Goal: Information Seeking & Learning: Compare options

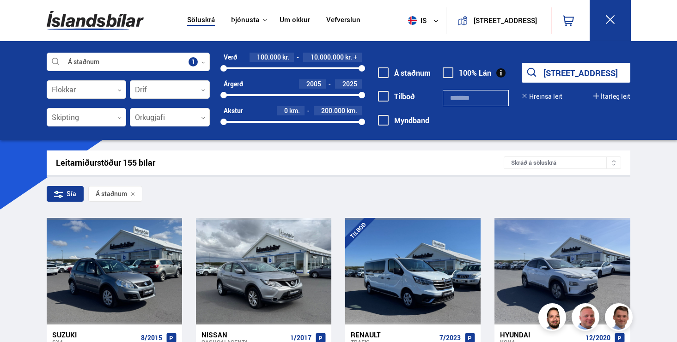
click at [568, 68] on button "Sýna 155 bíla" at bounding box center [576, 73] width 109 height 20
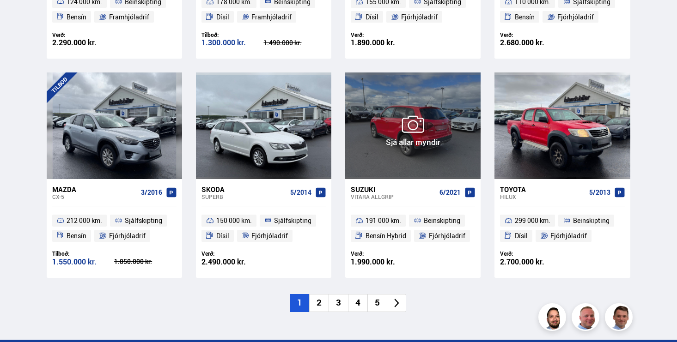
scroll to position [1291, 0]
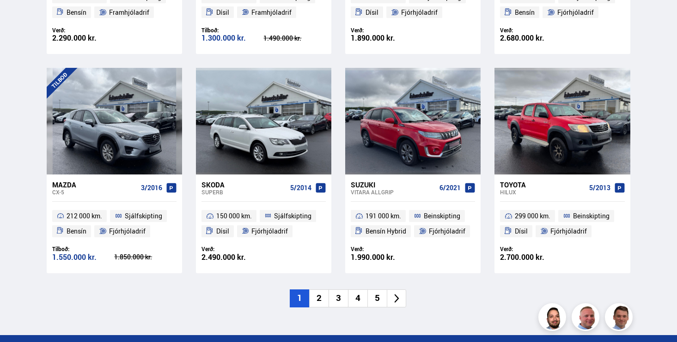
click at [326, 297] on li "2" at bounding box center [318, 299] width 19 height 18
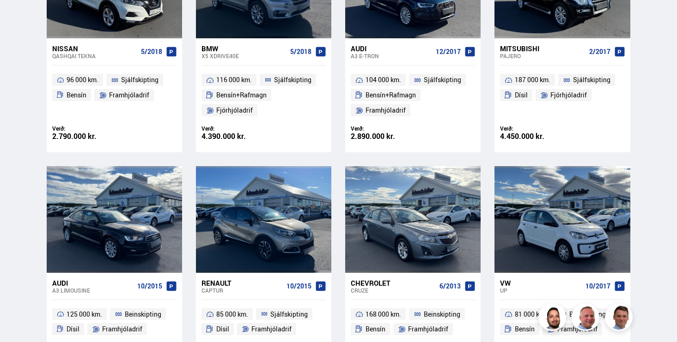
scroll to position [1028, 0]
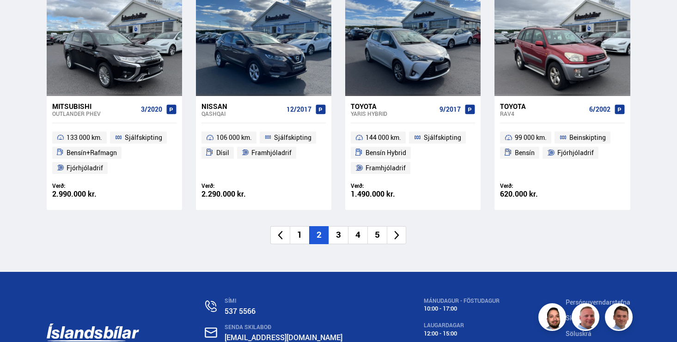
click at [338, 237] on li "3" at bounding box center [337, 235] width 19 height 18
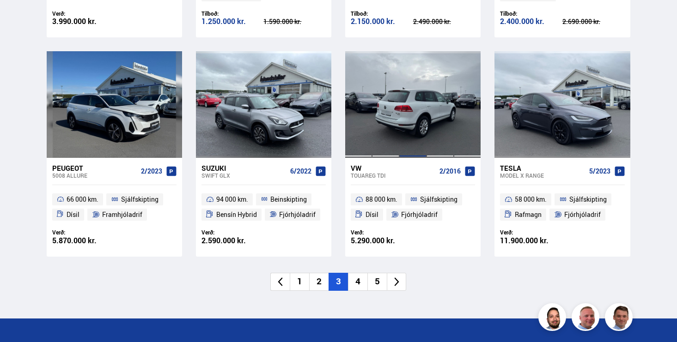
scroll to position [1357, 0]
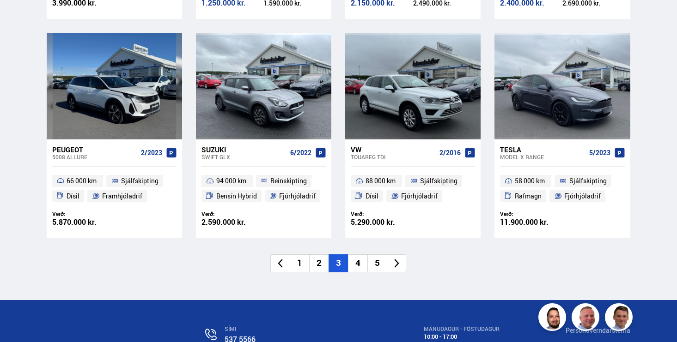
click at [359, 259] on li "4" at bounding box center [357, 264] width 19 height 18
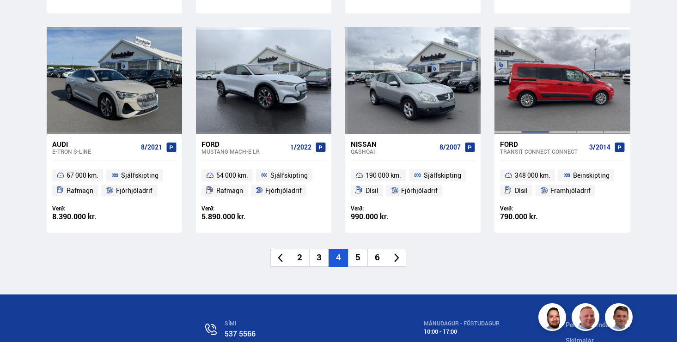
scroll to position [1334, 0]
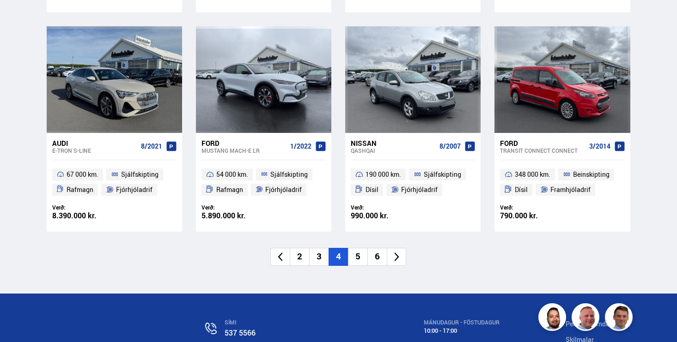
click at [360, 256] on li "5" at bounding box center [357, 257] width 19 height 18
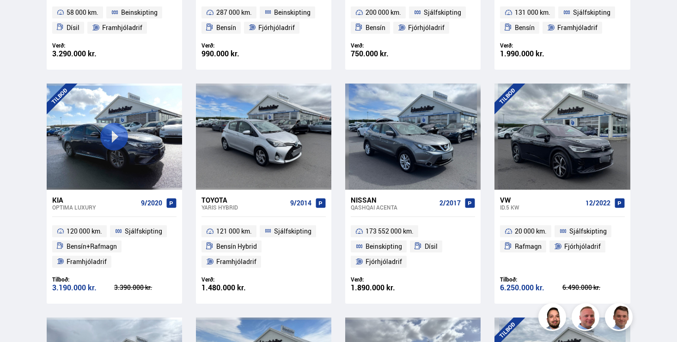
scroll to position [353, 0]
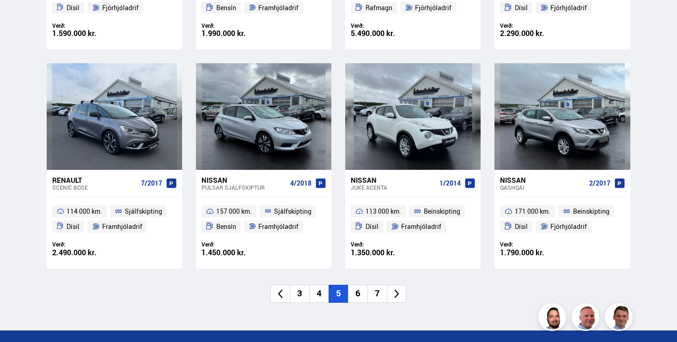
scroll to position [1308, 0]
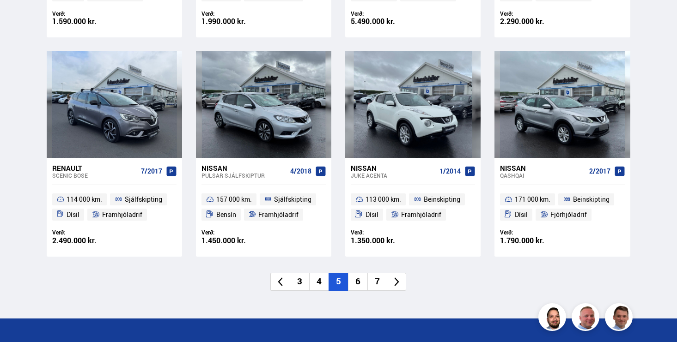
click at [356, 286] on li "6" at bounding box center [357, 282] width 19 height 18
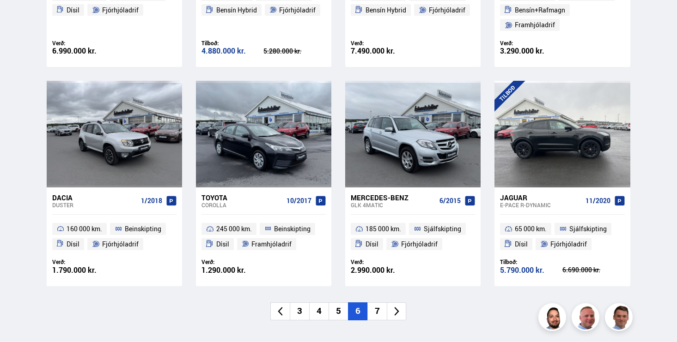
scroll to position [1297, 0]
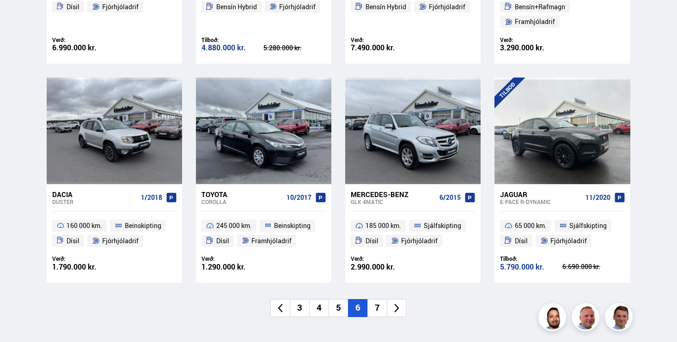
click at [377, 311] on li "7" at bounding box center [376, 308] width 19 height 18
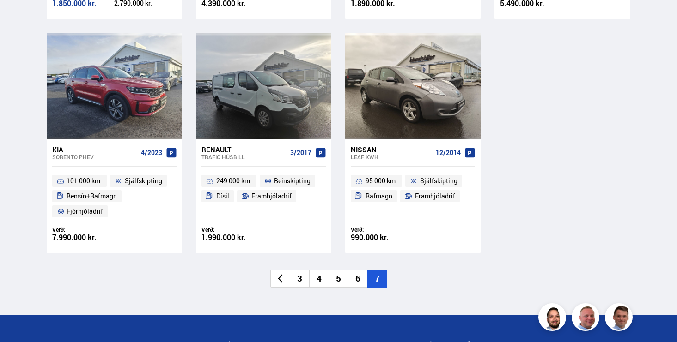
scroll to position [644, 0]
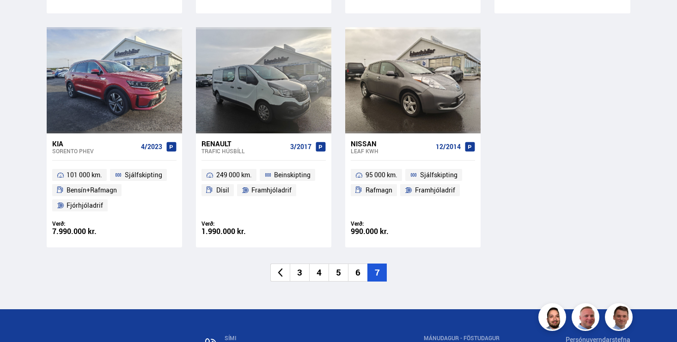
click at [295, 273] on li "3" at bounding box center [299, 273] width 19 height 18
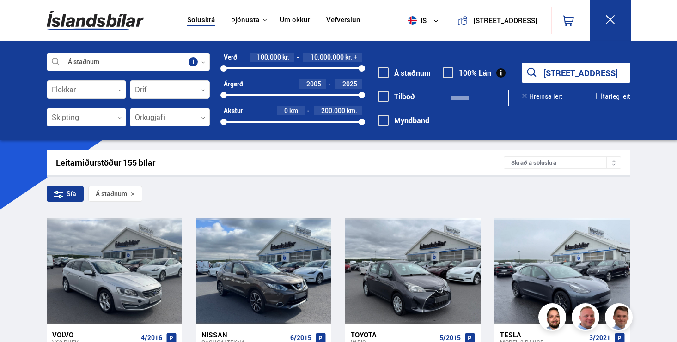
click at [578, 63] on button "Sýna 155 bíla" at bounding box center [576, 73] width 109 height 20
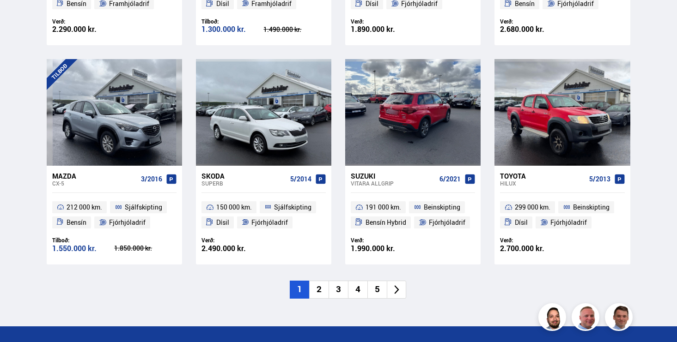
scroll to position [1302, 0]
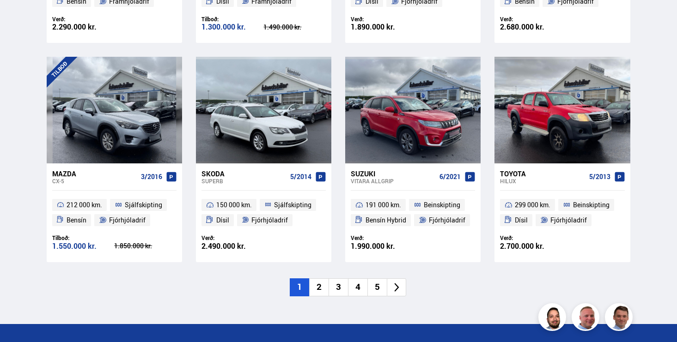
click at [316, 289] on li "2" at bounding box center [318, 288] width 19 height 18
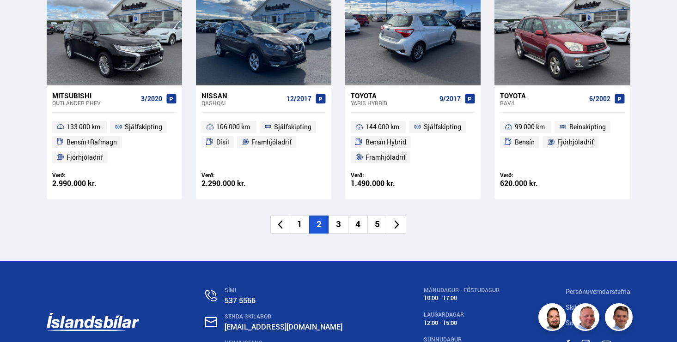
scroll to position [1397, 0]
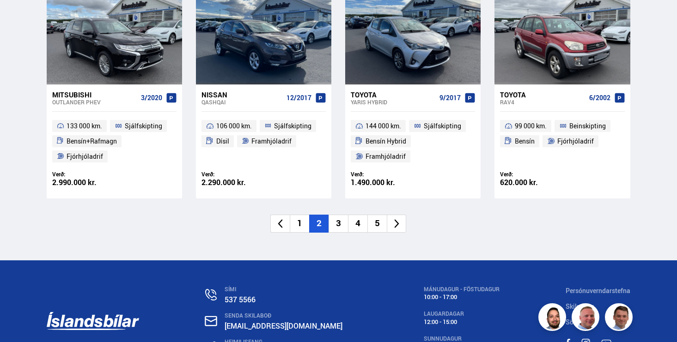
click at [337, 224] on li "3" at bounding box center [337, 224] width 19 height 18
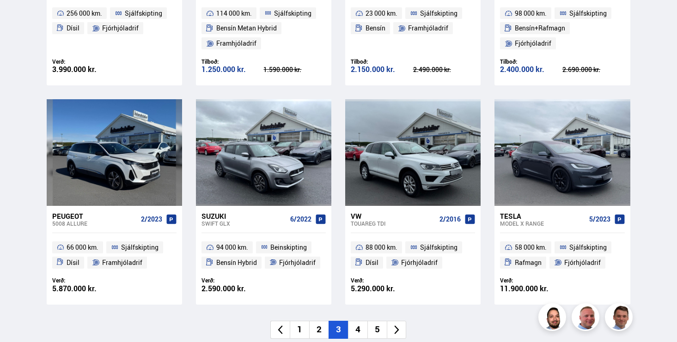
scroll to position [1295, 0]
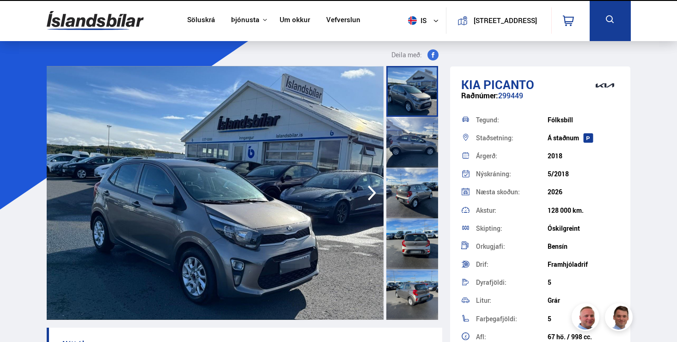
click at [294, 113] on img at bounding box center [215, 193] width 337 height 254
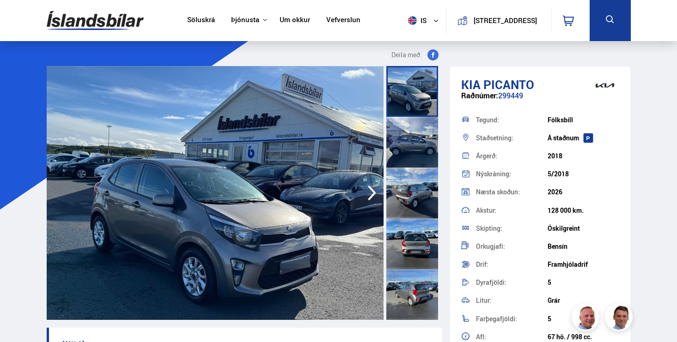
click at [363, 188] on icon "button" at bounding box center [372, 193] width 18 height 22
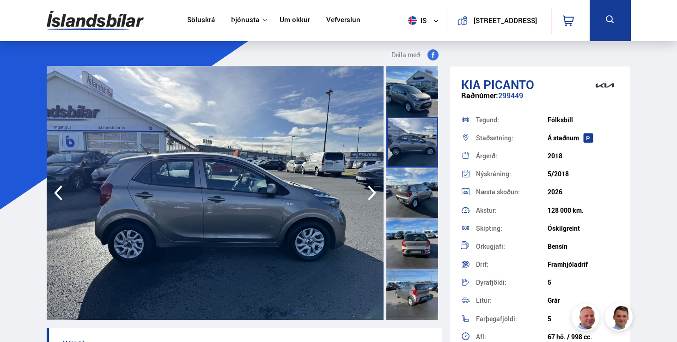
click at [368, 189] on icon "button" at bounding box center [372, 193] width 18 height 22
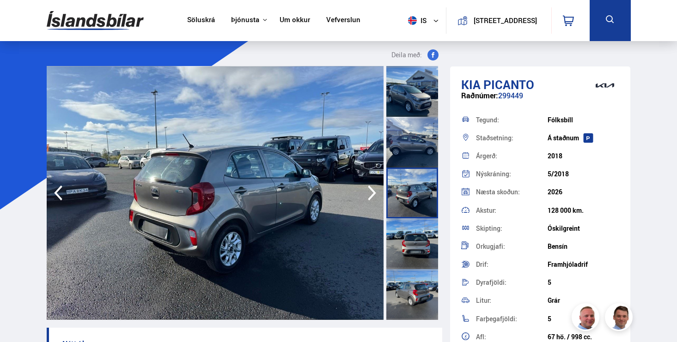
click at [368, 189] on icon "button" at bounding box center [372, 193] width 18 height 22
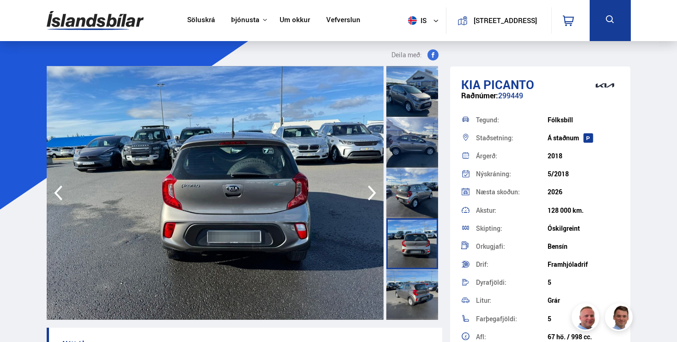
click at [368, 189] on icon "button" at bounding box center [372, 193] width 18 height 22
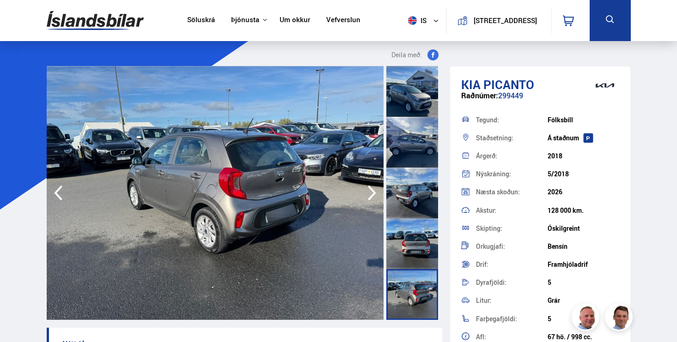
click at [368, 189] on icon "button" at bounding box center [372, 193] width 18 height 22
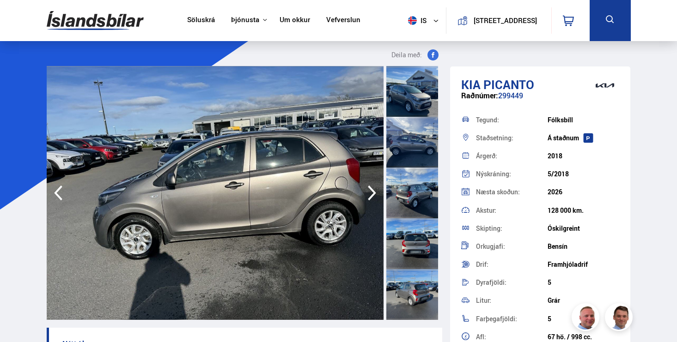
click at [368, 189] on icon "button" at bounding box center [372, 193] width 18 height 22
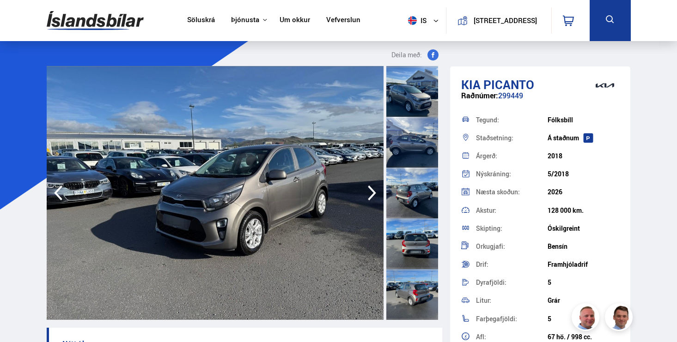
click at [368, 189] on icon "button" at bounding box center [372, 193] width 18 height 22
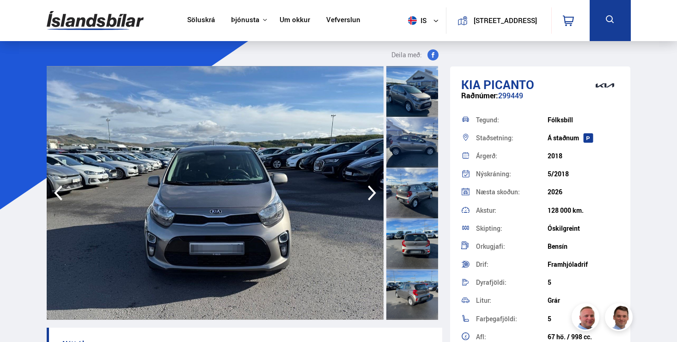
click at [368, 189] on icon "button" at bounding box center [372, 193] width 18 height 22
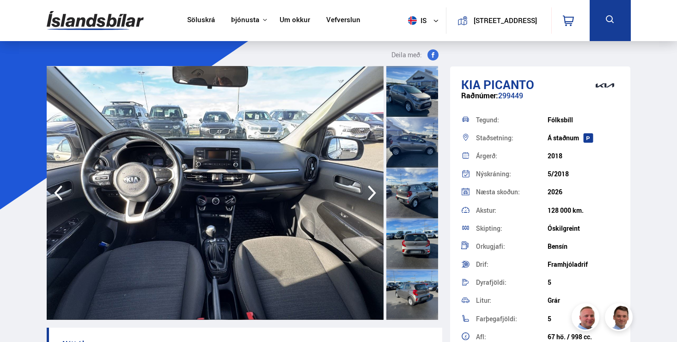
click at [368, 189] on icon "button" at bounding box center [372, 193] width 18 height 22
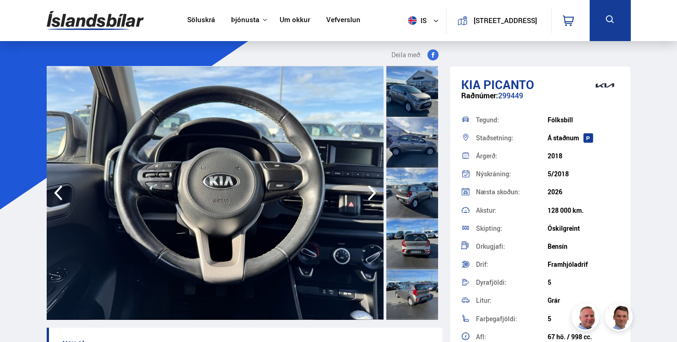
click at [368, 189] on icon "button" at bounding box center [372, 193] width 18 height 22
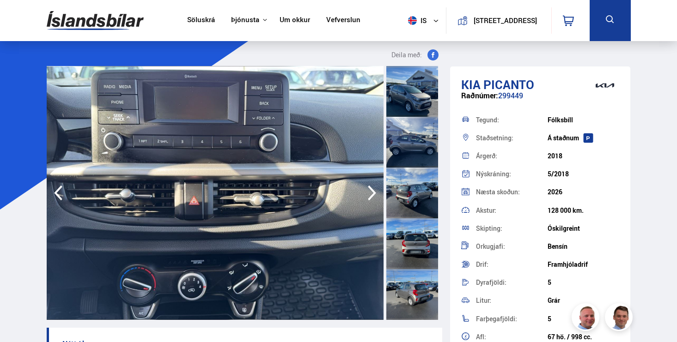
click at [368, 189] on icon "button" at bounding box center [372, 193] width 18 height 22
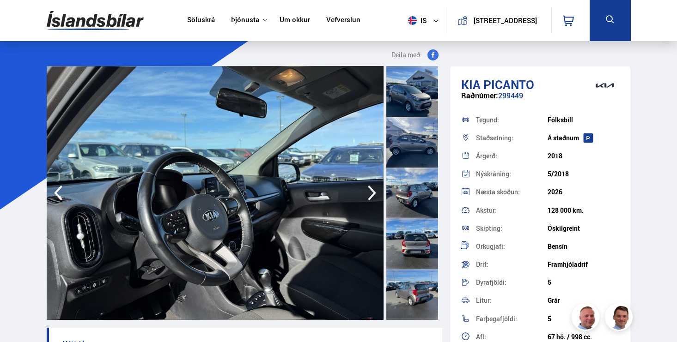
click at [368, 189] on icon "button" at bounding box center [372, 193] width 18 height 22
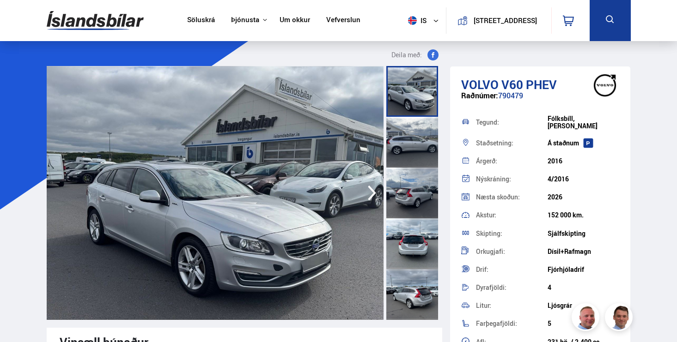
click at [290, 196] on img at bounding box center [214, 193] width 337 height 254
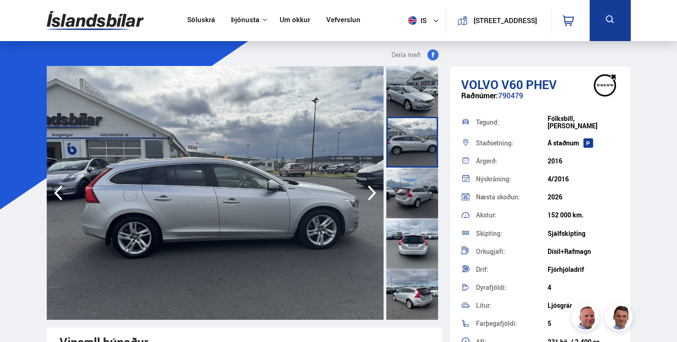
click at [339, 190] on img at bounding box center [215, 193] width 337 height 254
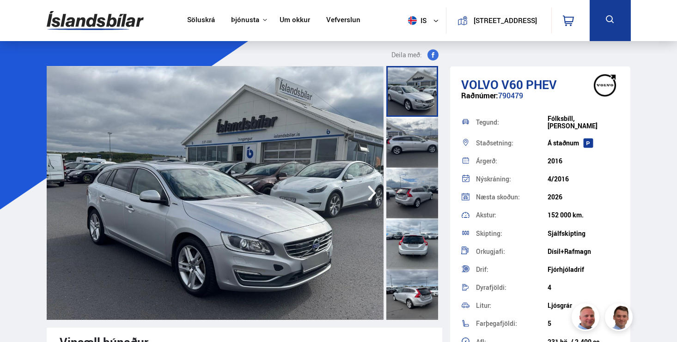
click at [363, 187] on icon "button" at bounding box center [372, 193] width 18 height 22
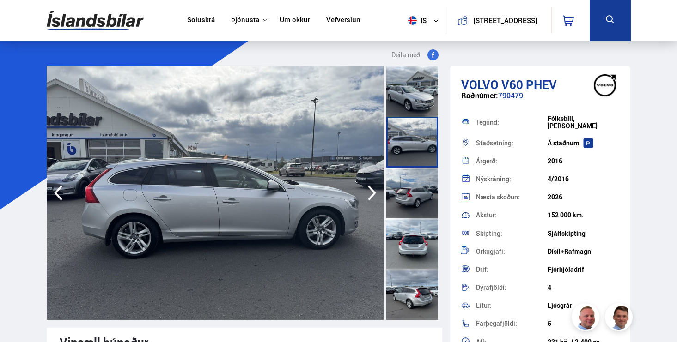
click at [239, 146] on img at bounding box center [214, 193] width 337 height 254
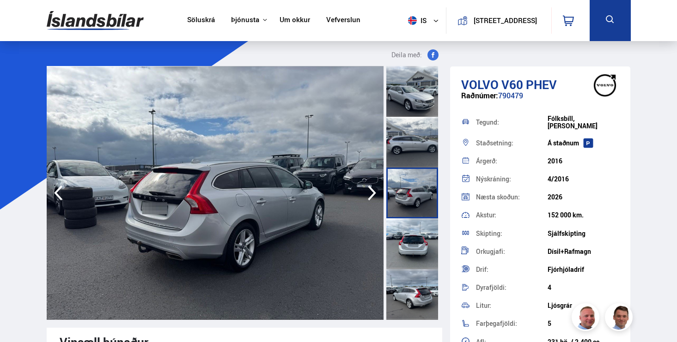
click at [196, 140] on img at bounding box center [215, 193] width 337 height 254
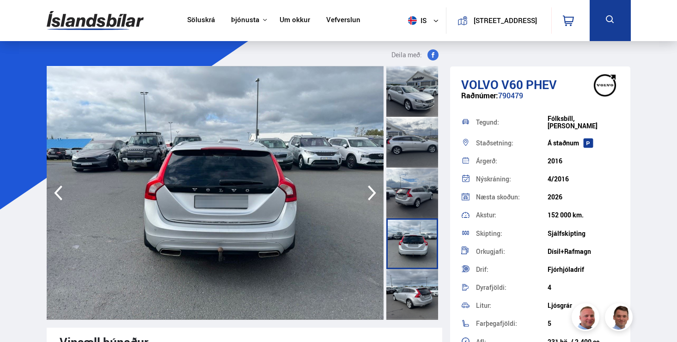
click at [196, 140] on img at bounding box center [215, 193] width 337 height 254
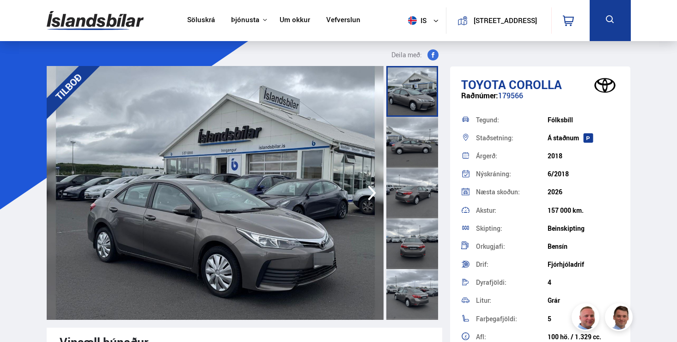
click at [219, 176] on img at bounding box center [215, 193] width 337 height 254
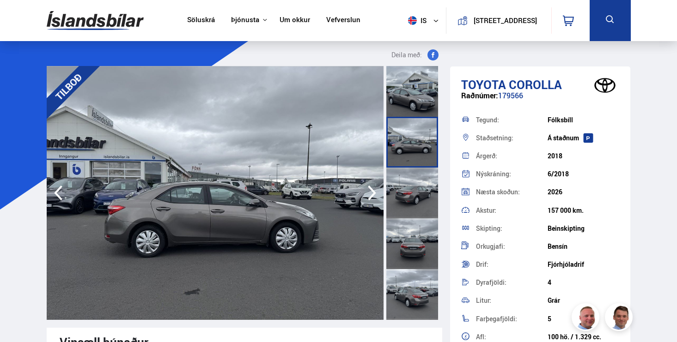
click at [199, 188] on img at bounding box center [215, 193] width 337 height 254
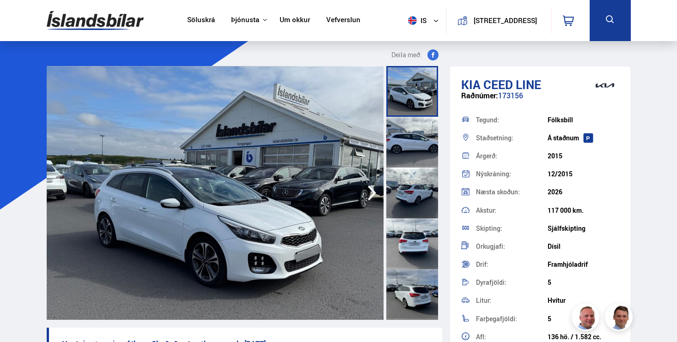
click at [213, 184] on img at bounding box center [214, 193] width 337 height 254
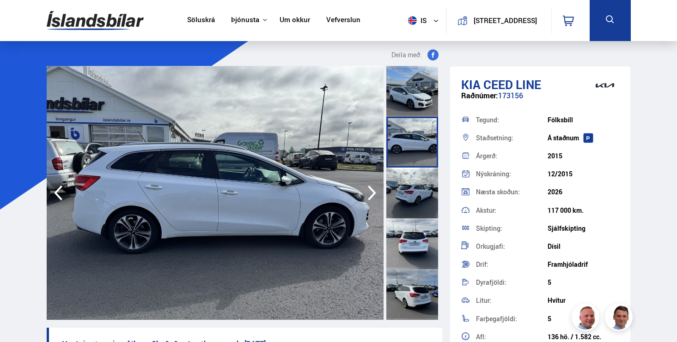
click at [194, 188] on img at bounding box center [214, 193] width 337 height 254
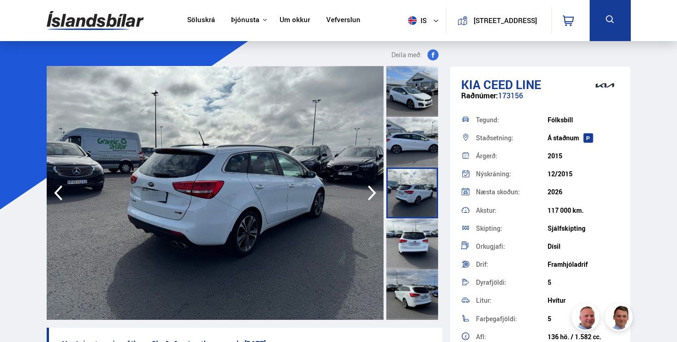
click at [177, 196] on img at bounding box center [215, 193] width 337 height 254
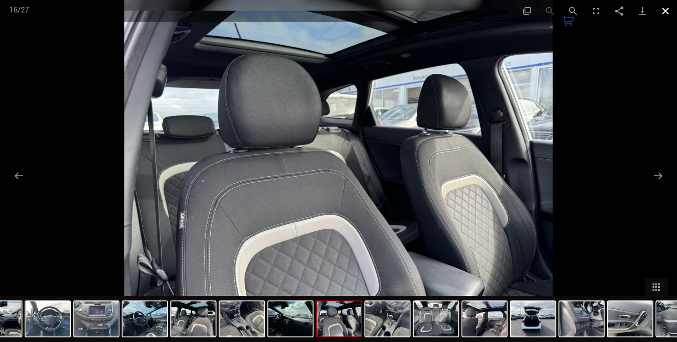
click at [663, 14] on button "Close gallery" at bounding box center [665, 11] width 23 height 22
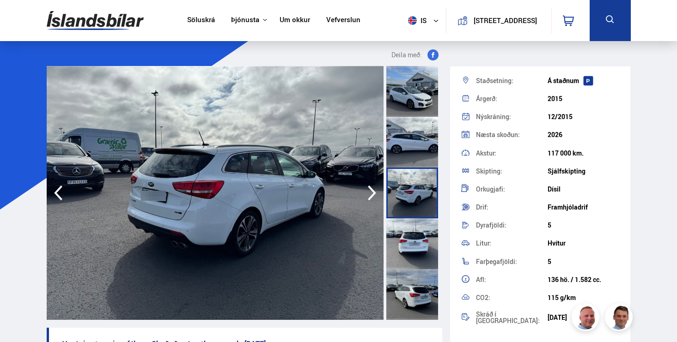
scroll to position [55, 0]
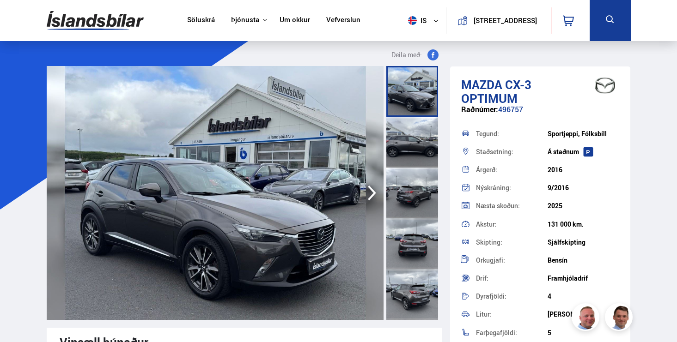
click at [225, 178] on img at bounding box center [215, 193] width 337 height 254
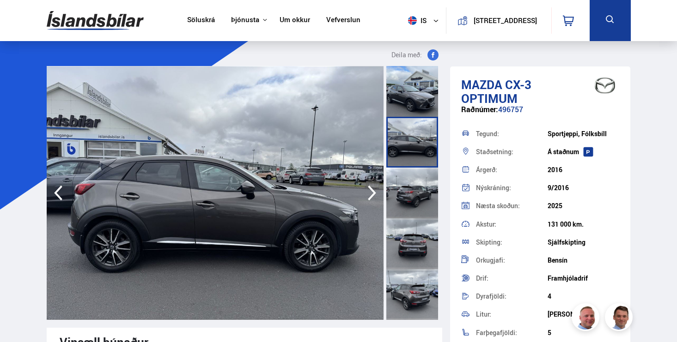
click at [211, 181] on img at bounding box center [215, 193] width 337 height 254
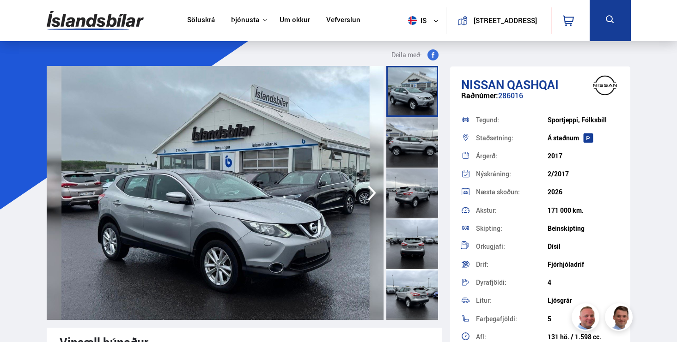
click at [226, 182] on img at bounding box center [215, 193] width 337 height 254
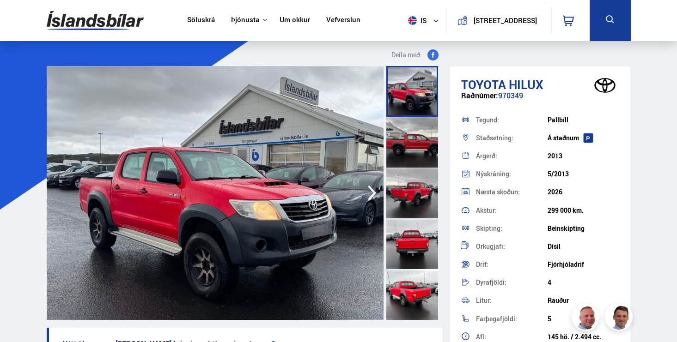
click at [199, 180] on img at bounding box center [215, 193] width 337 height 254
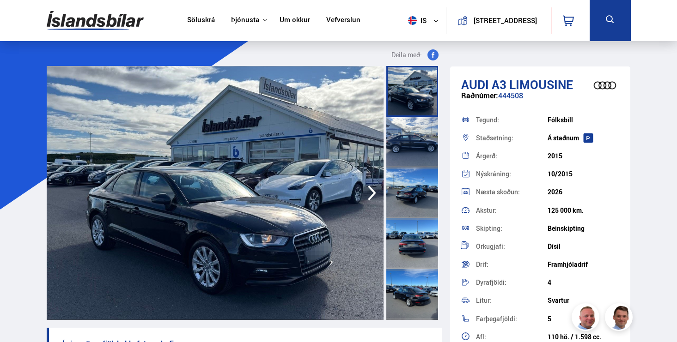
click at [228, 203] on img at bounding box center [215, 193] width 337 height 254
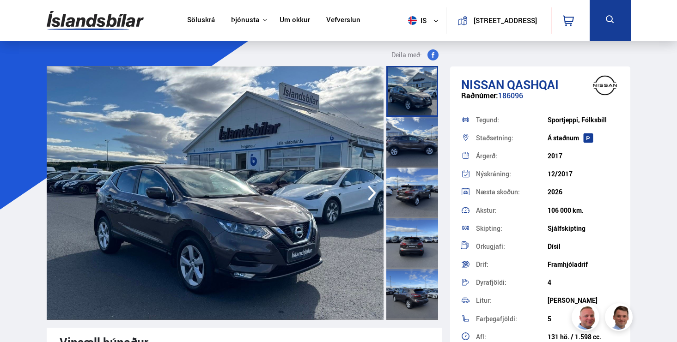
click at [198, 193] on img at bounding box center [215, 193] width 337 height 254
